Goal: Book appointment/travel/reservation

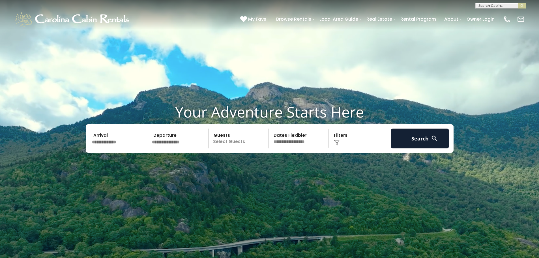
scroll to position [0, 0]
click at [491, 4] on input "text" at bounding box center [501, 7] width 50 height 6
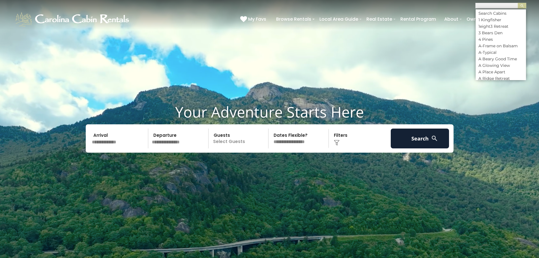
paste input "**********"
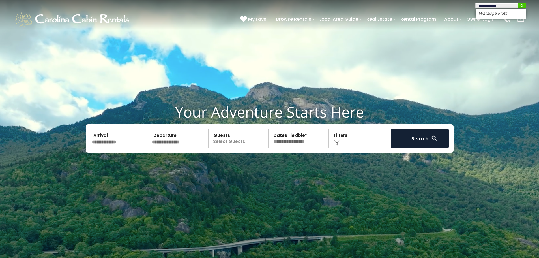
type input "**********"
click at [522, 5] on img "submit" at bounding box center [522, 6] width 4 height 4
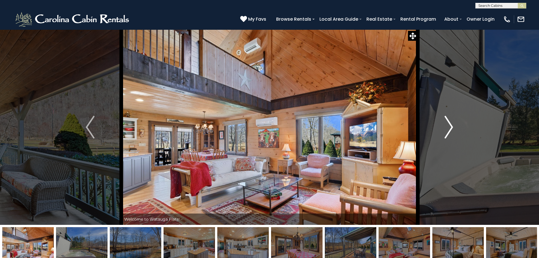
click at [447, 130] on img "Next" at bounding box center [449, 127] width 8 height 23
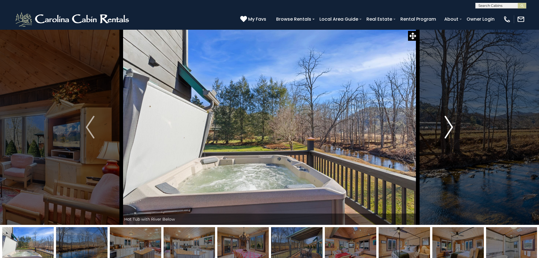
click at [447, 130] on img "Next" at bounding box center [449, 127] width 8 height 23
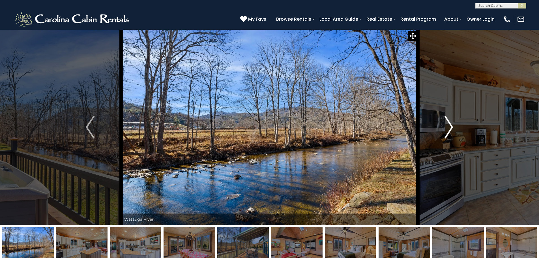
click at [448, 129] on img "Next" at bounding box center [449, 127] width 8 height 23
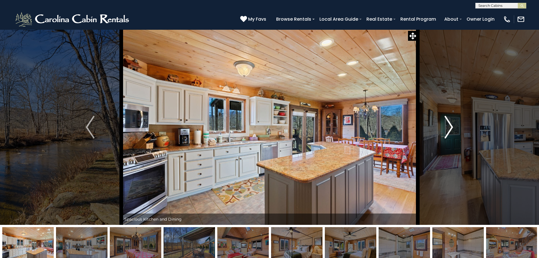
click at [448, 129] on img "Next" at bounding box center [449, 127] width 8 height 23
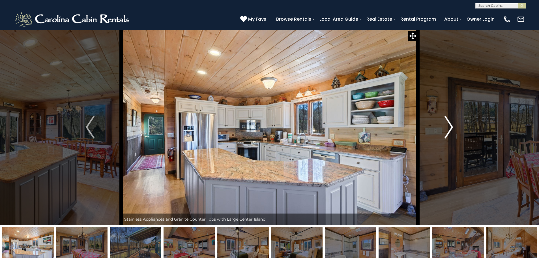
click at [448, 130] on img "Next" at bounding box center [449, 127] width 8 height 23
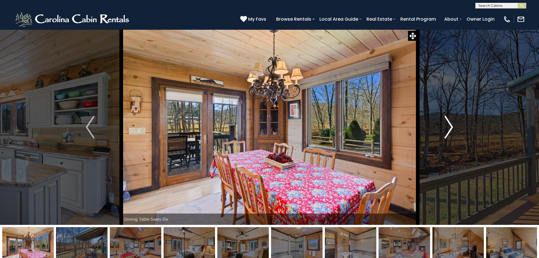
click at [448, 130] on img "Next" at bounding box center [449, 127] width 8 height 23
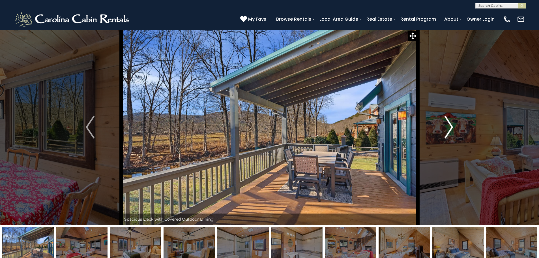
click at [448, 130] on img "Next" at bounding box center [449, 127] width 8 height 23
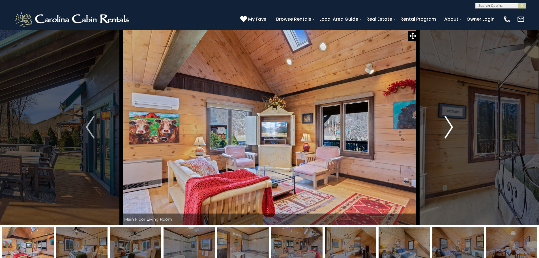
click at [448, 130] on img "Next" at bounding box center [449, 127] width 8 height 23
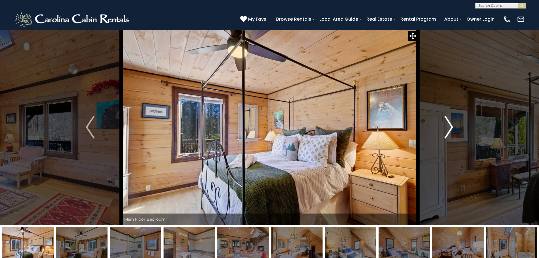
click at [448, 130] on img "Next" at bounding box center [449, 127] width 8 height 23
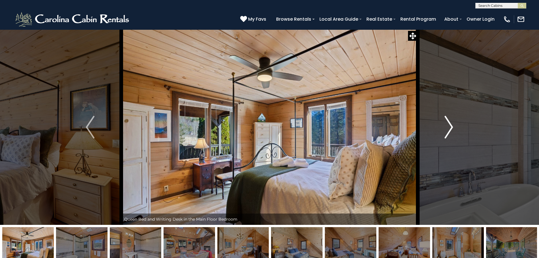
click at [448, 130] on img "Next" at bounding box center [449, 127] width 8 height 23
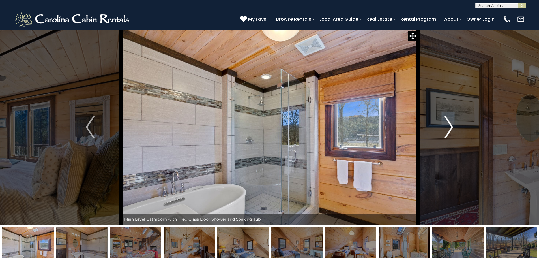
click at [448, 130] on img "Next" at bounding box center [449, 127] width 8 height 23
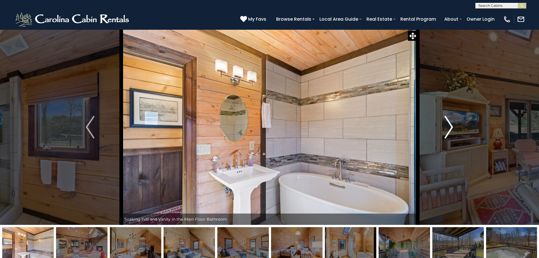
click at [448, 130] on img "Next" at bounding box center [449, 127] width 8 height 23
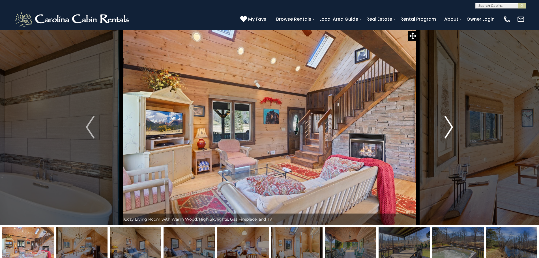
click at [451, 130] on img "Next" at bounding box center [449, 127] width 8 height 23
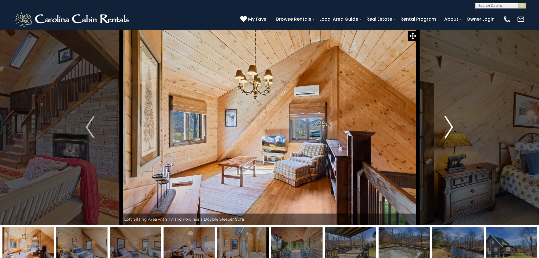
click at [451, 130] on img "Next" at bounding box center [449, 127] width 8 height 23
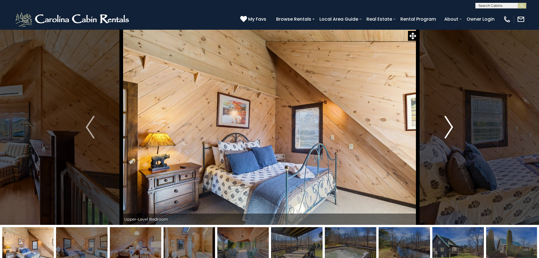
click at [451, 130] on img "Next" at bounding box center [449, 127] width 8 height 23
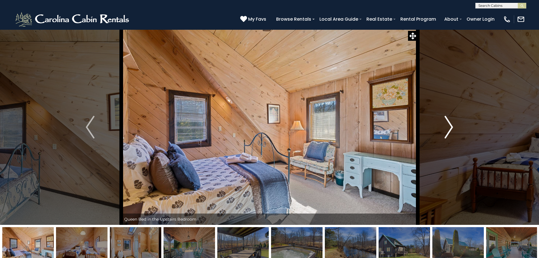
click at [451, 130] on img "Next" at bounding box center [449, 127] width 8 height 23
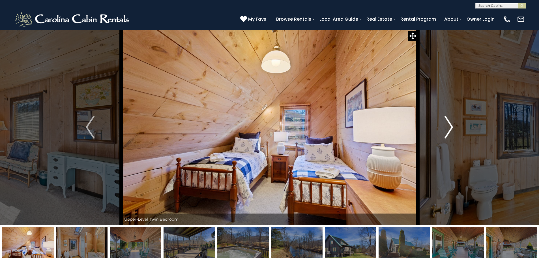
click at [451, 130] on img "Next" at bounding box center [449, 127] width 8 height 23
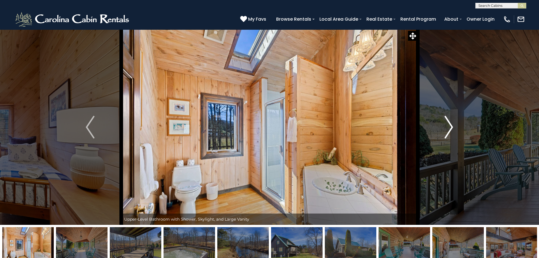
click at [445, 132] on img "Next" at bounding box center [449, 127] width 8 height 23
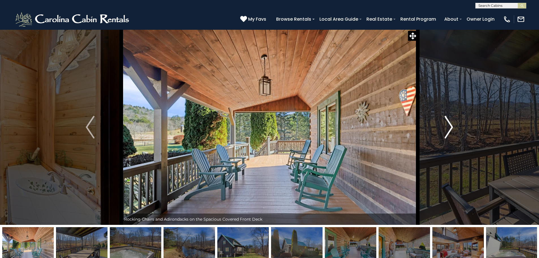
click at [445, 132] on img "Next" at bounding box center [449, 127] width 8 height 23
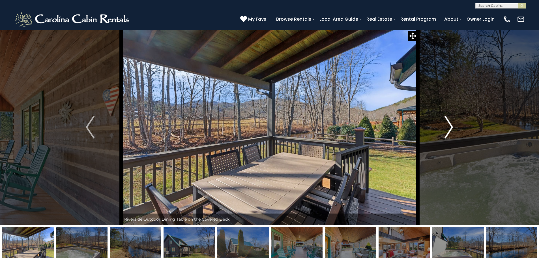
click at [445, 132] on img "Next" at bounding box center [449, 127] width 8 height 23
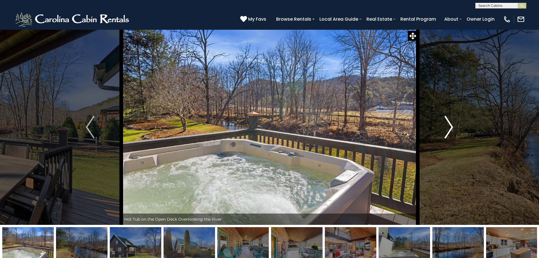
click at [445, 132] on img "Next" at bounding box center [449, 127] width 8 height 23
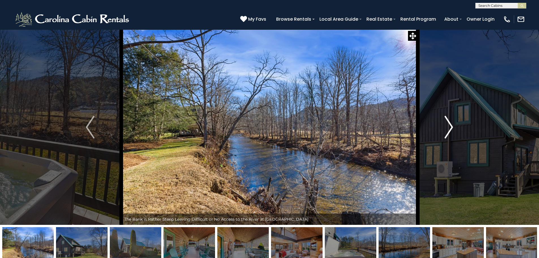
click at [445, 132] on img "Next" at bounding box center [449, 127] width 8 height 23
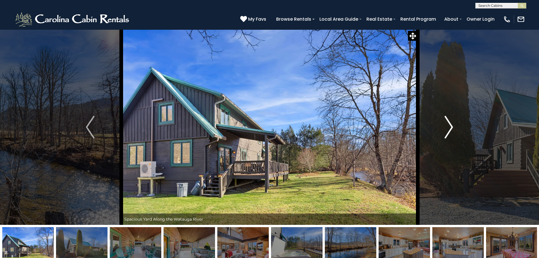
click at [445, 132] on img "Next" at bounding box center [449, 127] width 8 height 23
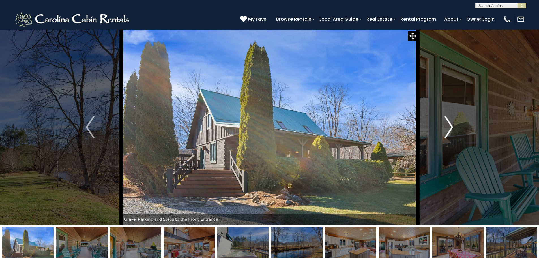
click at [445, 132] on img "Next" at bounding box center [449, 127] width 8 height 23
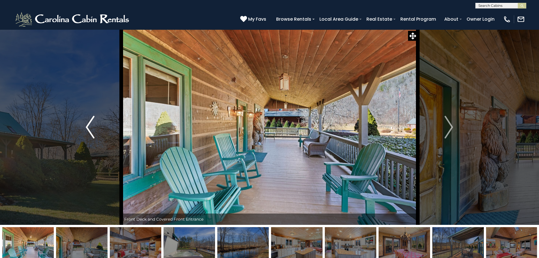
click at [91, 128] on img "Previous" at bounding box center [90, 127] width 8 height 23
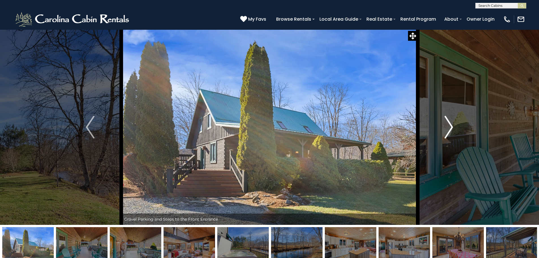
click at [445, 120] on img "Next" at bounding box center [449, 127] width 8 height 23
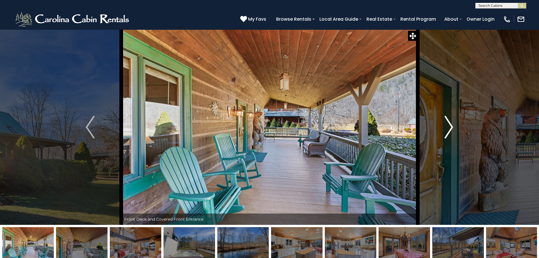
click at [445, 120] on img "Next" at bounding box center [449, 127] width 8 height 23
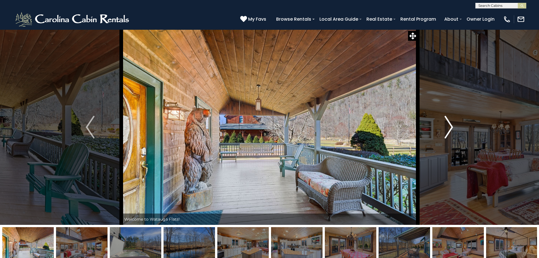
click at [445, 120] on img "Next" at bounding box center [449, 127] width 8 height 23
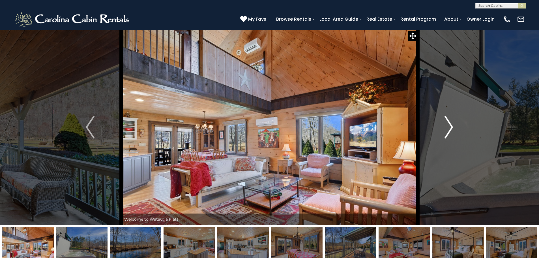
click at [442, 119] on button "Next" at bounding box center [449, 126] width 62 height 195
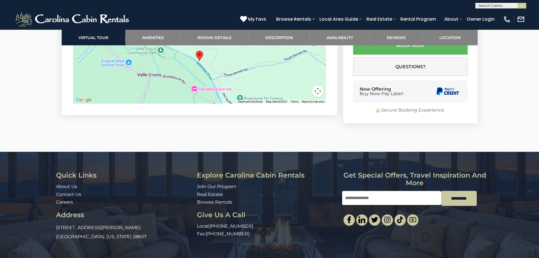
scroll to position [1493, 0]
